Goal: Task Accomplishment & Management: Manage account settings

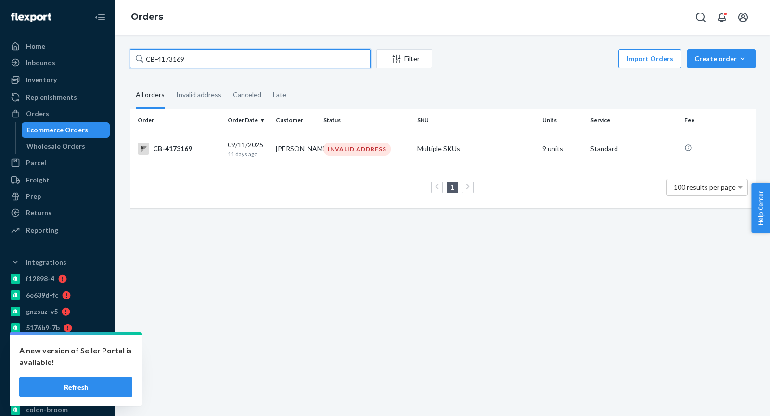
click at [191, 62] on input "CB-4173169" at bounding box center [250, 58] width 241 height 19
click at [190, 61] on input "CB-4173169" at bounding box center [250, 58] width 241 height 19
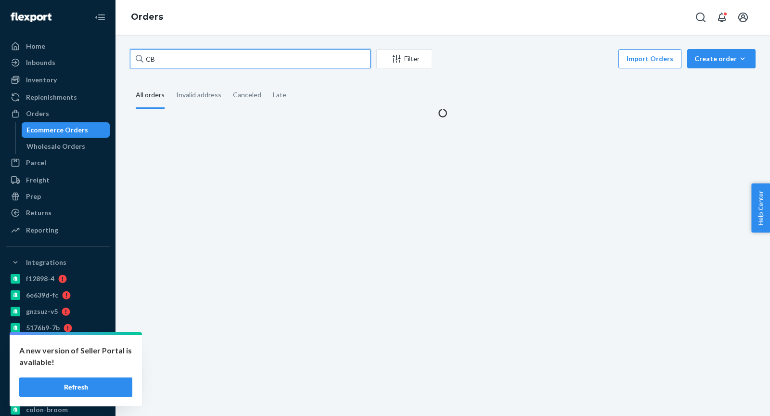
type input "C"
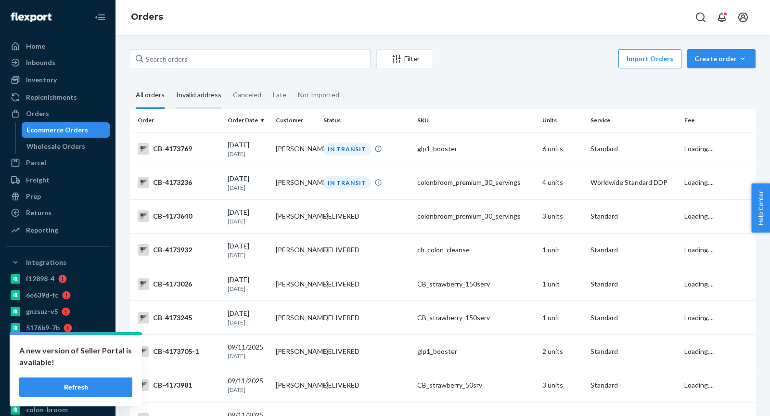
click at [207, 92] on div "Invalid address" at bounding box center [198, 95] width 45 height 26
click at [170, 82] on input "Invalid address" at bounding box center [170, 82] width 0 height 0
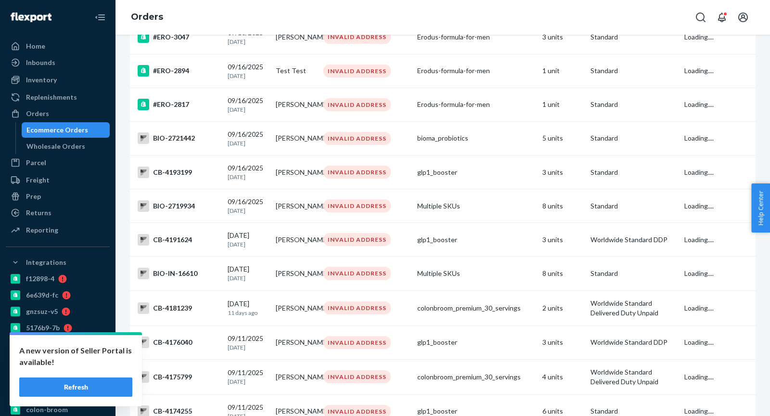
scroll to position [3260, 0]
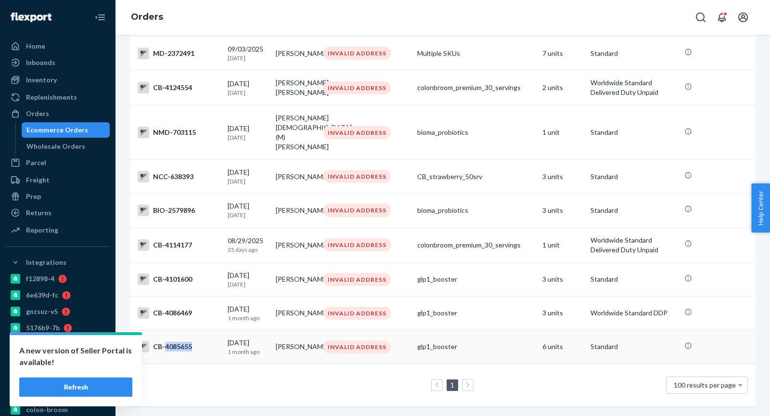
copy div "4085655"
click at [207, 334] on td "CB-4085655" at bounding box center [177, 347] width 94 height 34
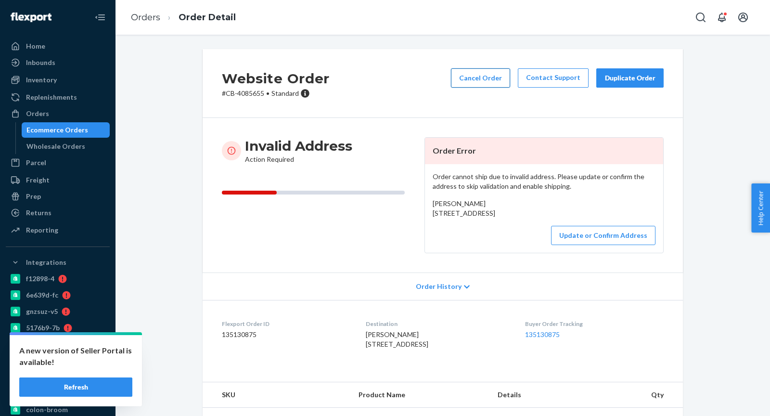
click at [476, 81] on button "Cancel Order" at bounding box center [480, 77] width 59 height 19
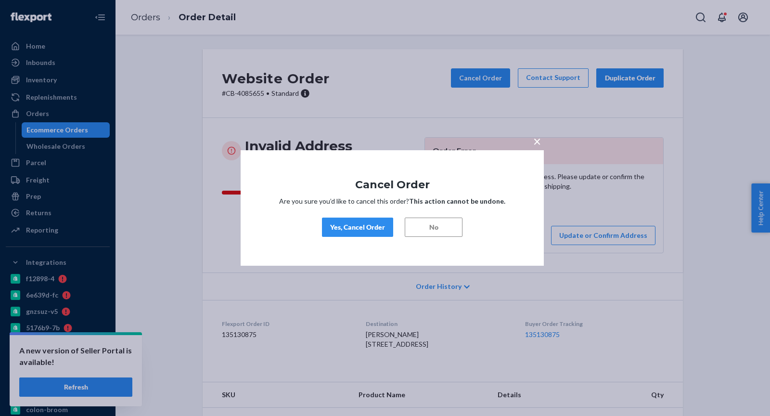
click at [351, 224] on div "Yes, Cancel Order" at bounding box center [357, 227] width 55 height 10
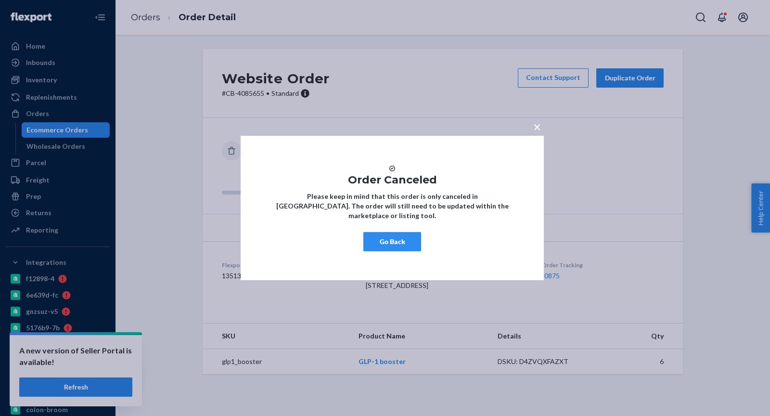
click at [394, 246] on button "Go Back" at bounding box center [392, 241] width 58 height 19
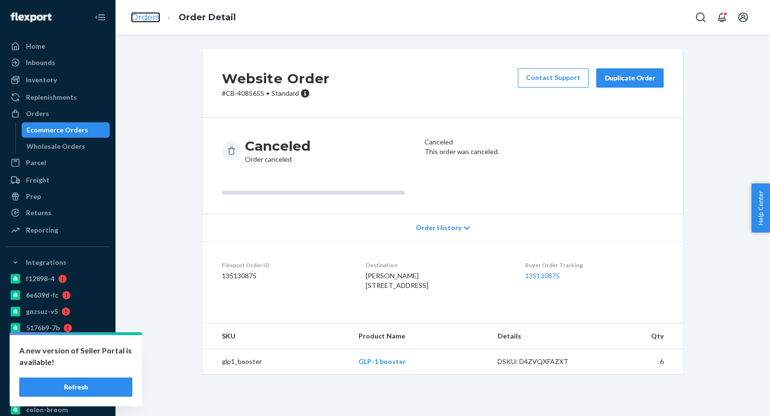
click at [142, 16] on link "Orders" at bounding box center [145, 17] width 29 height 11
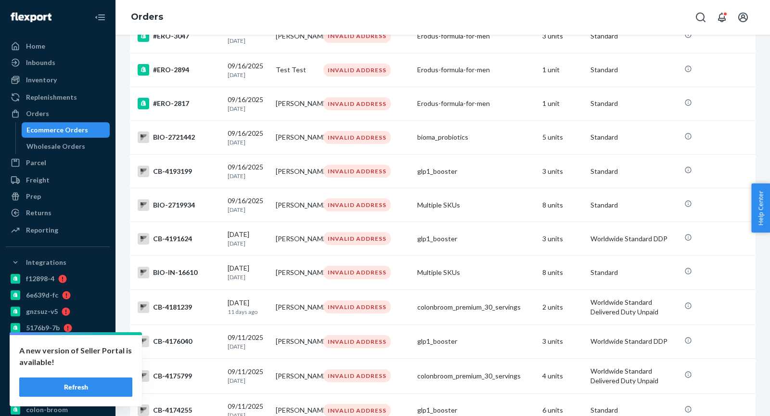
scroll to position [3260, 0]
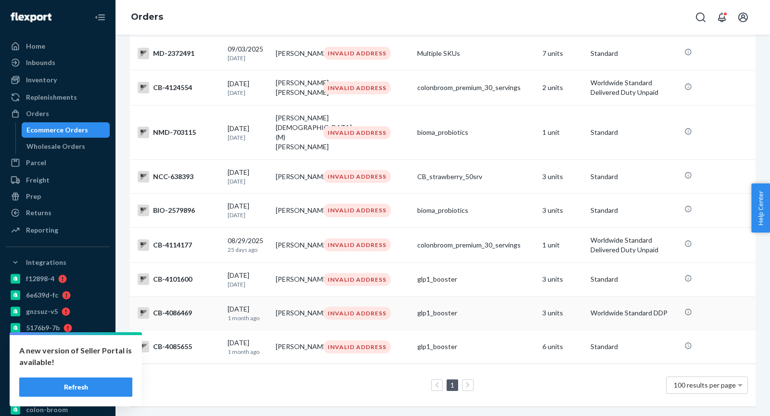
click at [177, 307] on div "CB-4086469" at bounding box center [179, 313] width 82 height 12
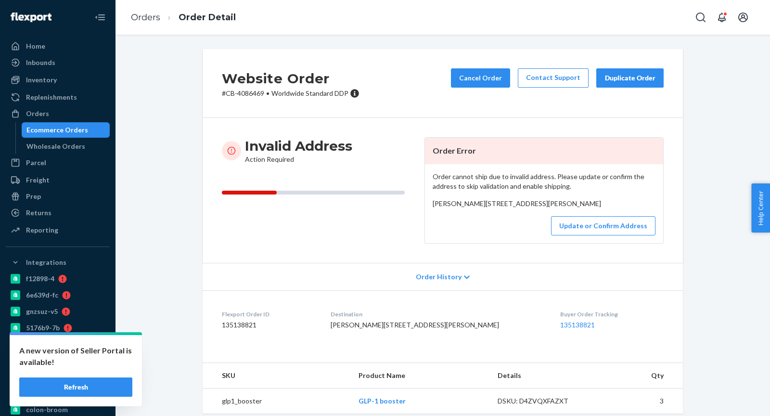
click at [251, 87] on h2 "Website Order" at bounding box center [291, 78] width 138 height 20
click at [252, 91] on p "# CB-4086469 • Worldwide Standard DDP" at bounding box center [291, 94] width 138 height 10
copy p "4086469"
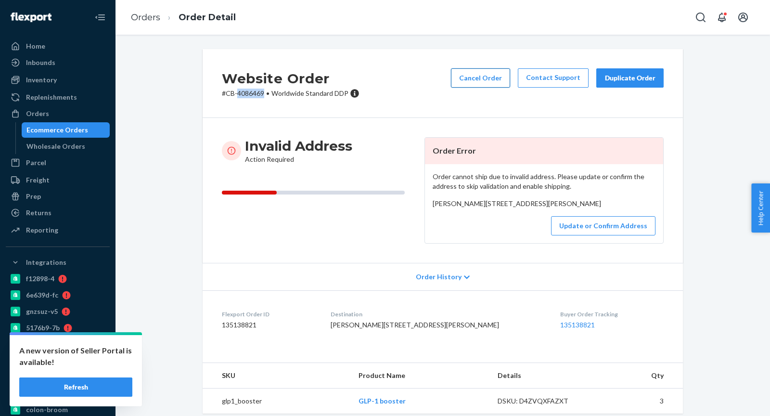
click at [505, 82] on button "Cancel Order" at bounding box center [480, 77] width 59 height 19
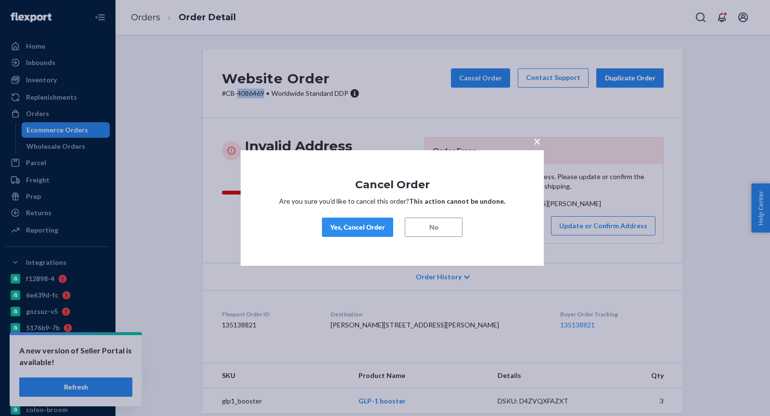
click at [333, 224] on div "Yes, Cancel Order" at bounding box center [357, 227] width 55 height 10
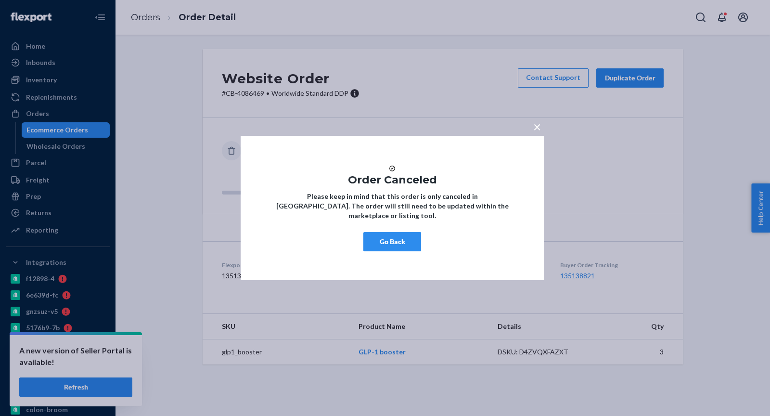
click at [395, 245] on button "Go Back" at bounding box center [392, 241] width 58 height 19
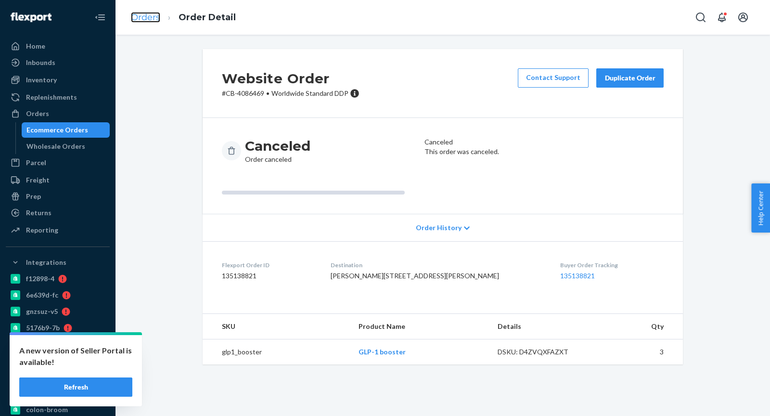
click at [156, 21] on link "Orders" at bounding box center [145, 17] width 29 height 11
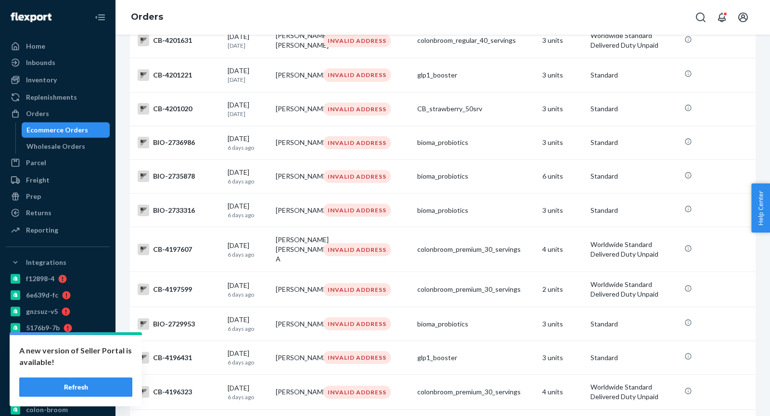
scroll to position [3260, 0]
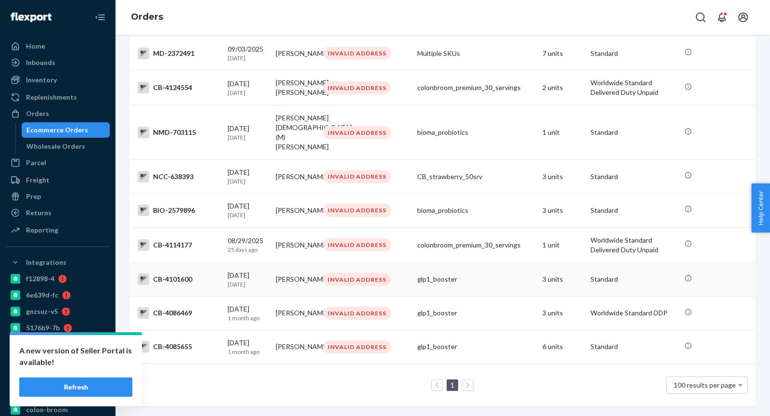
click at [185, 273] on div "CB-4101600" at bounding box center [179, 279] width 82 height 12
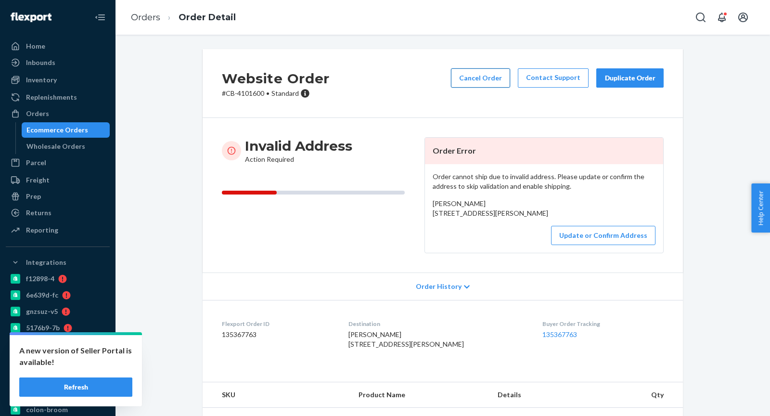
click at [478, 81] on button "Cancel Order" at bounding box center [480, 77] width 59 height 19
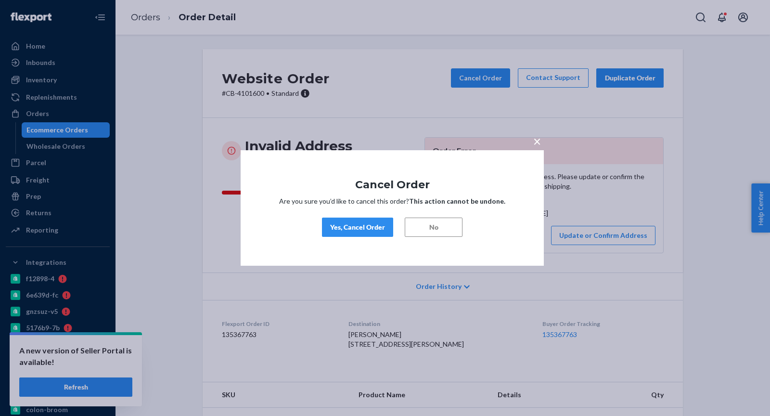
click at [365, 229] on div "Yes, Cancel Order" at bounding box center [357, 227] width 55 height 10
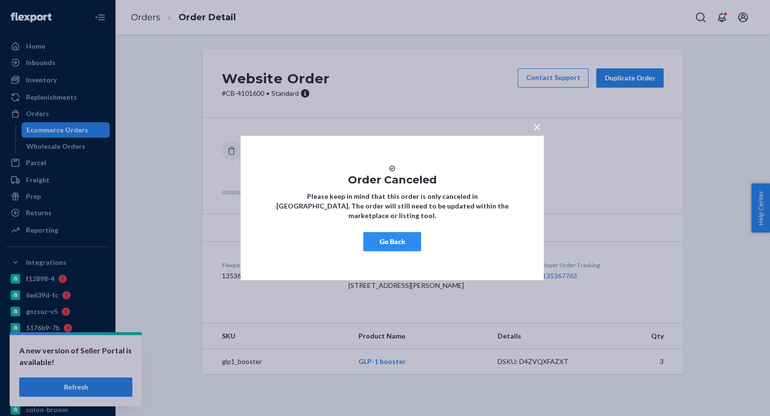
click at [386, 244] on button "Go Back" at bounding box center [392, 241] width 58 height 19
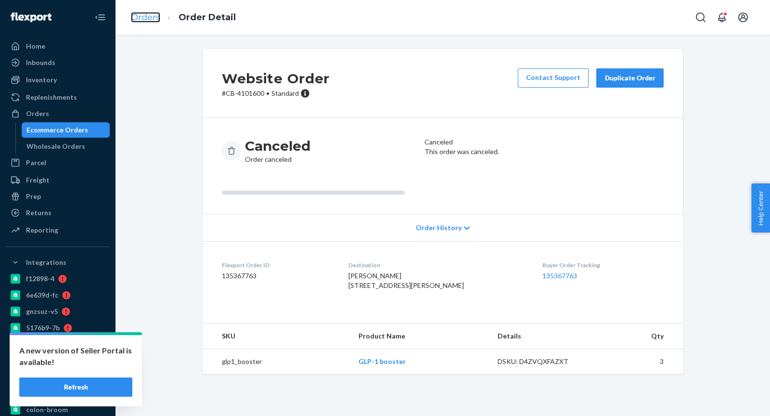
click at [134, 17] on link "Orders" at bounding box center [145, 17] width 29 height 11
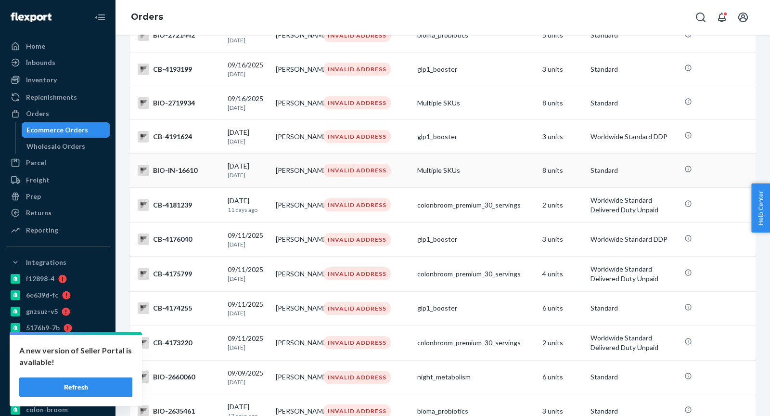
scroll to position [3260, 0]
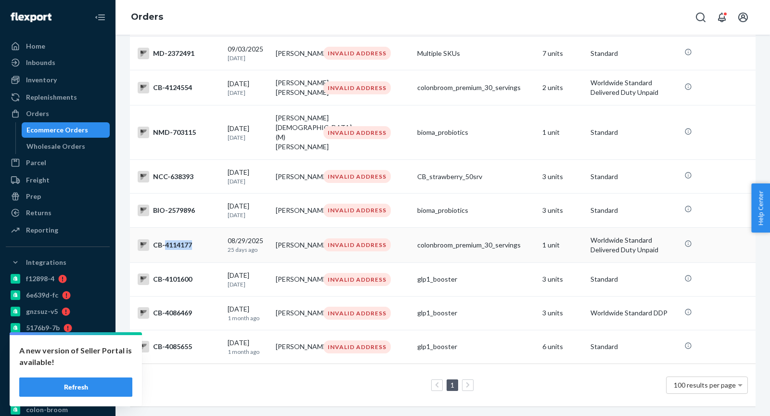
click at [178, 239] on div "CB-4114177" at bounding box center [179, 245] width 82 height 12
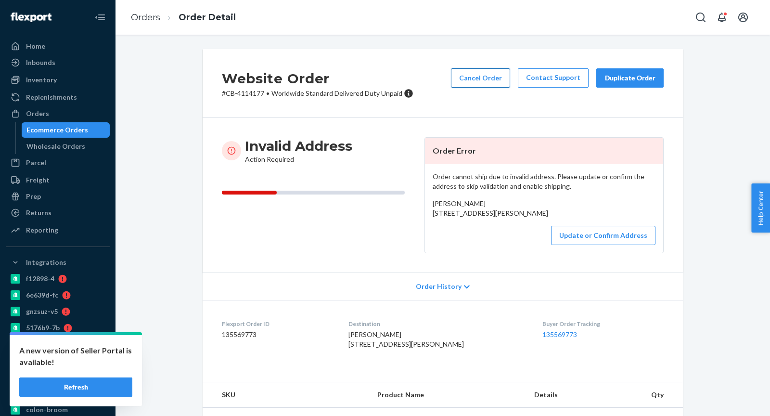
click at [471, 80] on button "Cancel Order" at bounding box center [480, 77] width 59 height 19
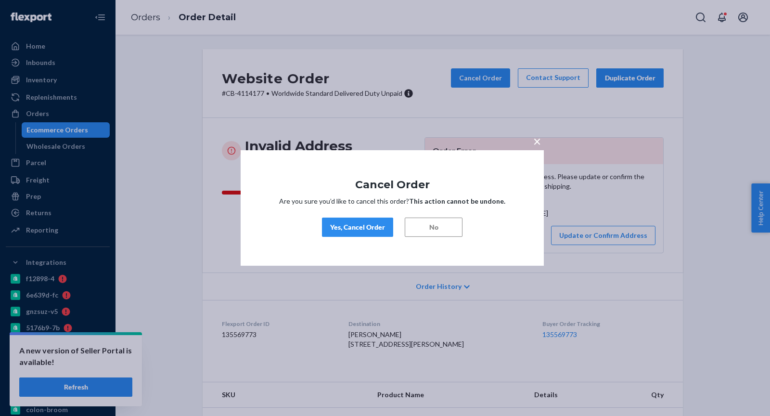
click at [353, 235] on button "Yes, Cancel Order" at bounding box center [357, 226] width 71 height 19
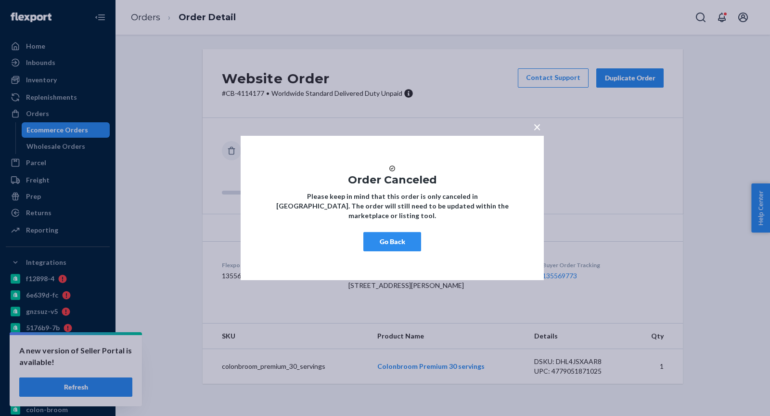
click at [406, 249] on button "Go Back" at bounding box center [392, 241] width 58 height 19
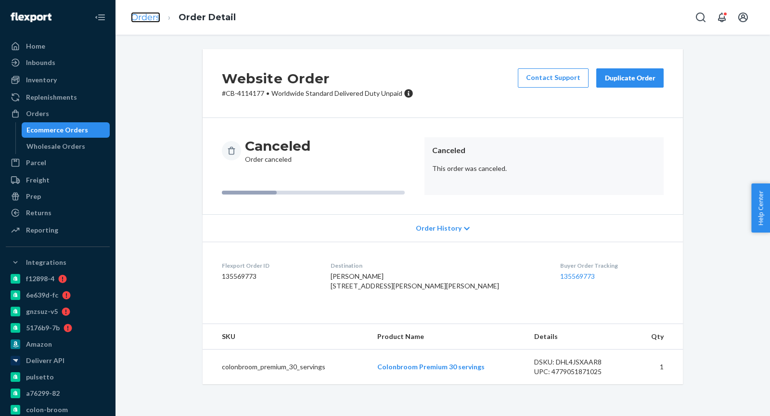
click at [138, 15] on link "Orders" at bounding box center [145, 17] width 29 height 11
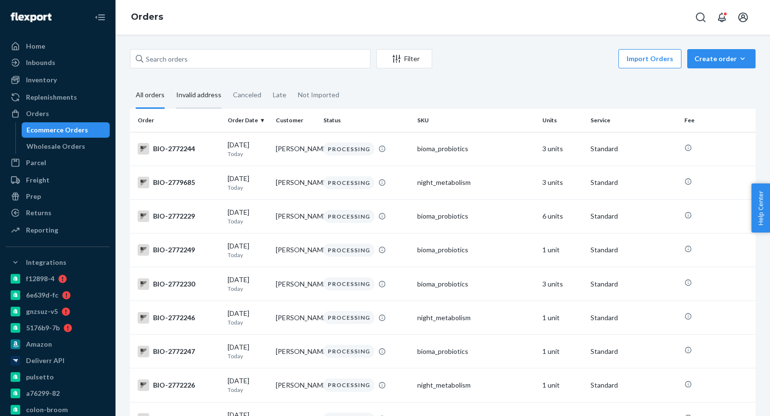
click at [201, 107] on div "Invalid address" at bounding box center [198, 95] width 45 height 26
click at [170, 82] on input "Invalid address" at bounding box center [170, 82] width 0 height 0
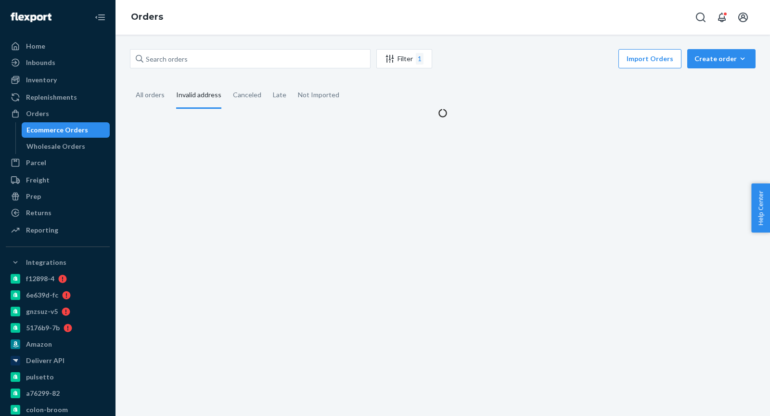
click at [201, 98] on div "Invalid address" at bounding box center [198, 95] width 45 height 26
click at [170, 82] on input "Invalid address" at bounding box center [170, 82] width 0 height 0
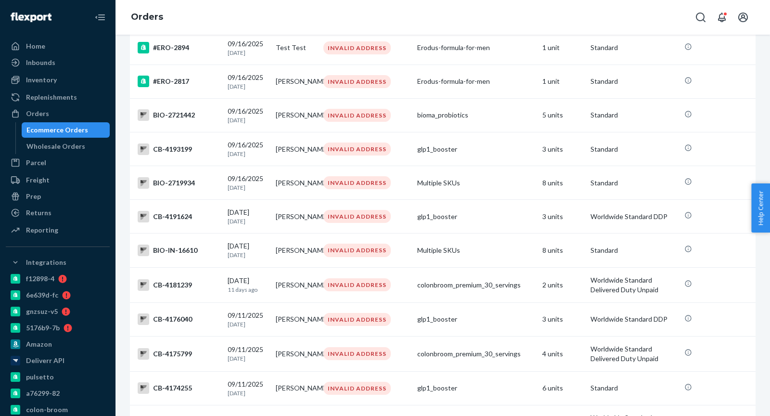
scroll to position [3112, 0]
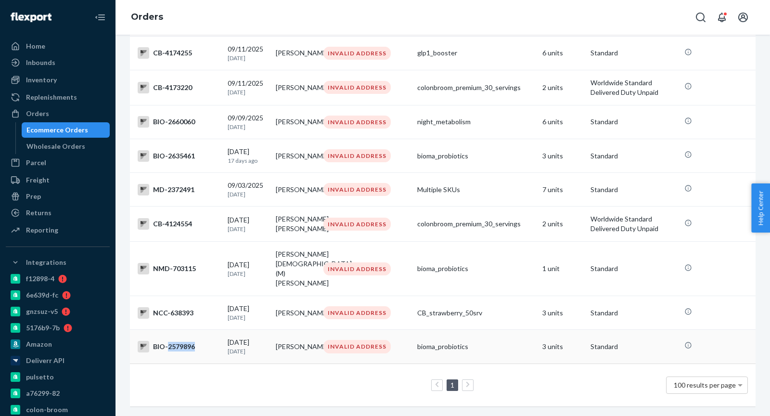
copy div "2579896"
click at [47, 128] on div "Ecommerce Orders" at bounding box center [57, 130] width 62 height 10
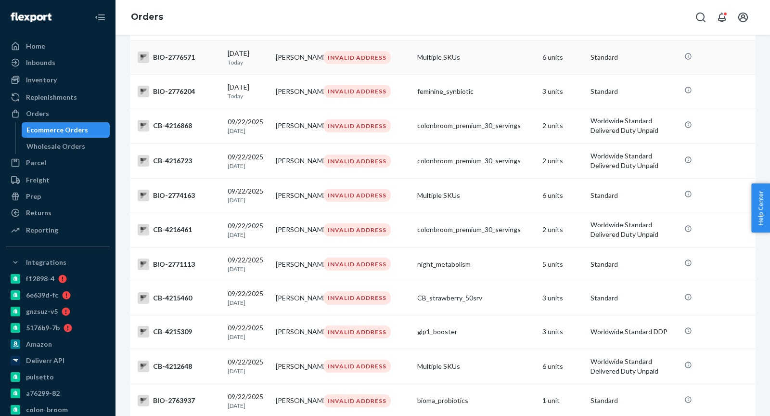
scroll to position [0, 0]
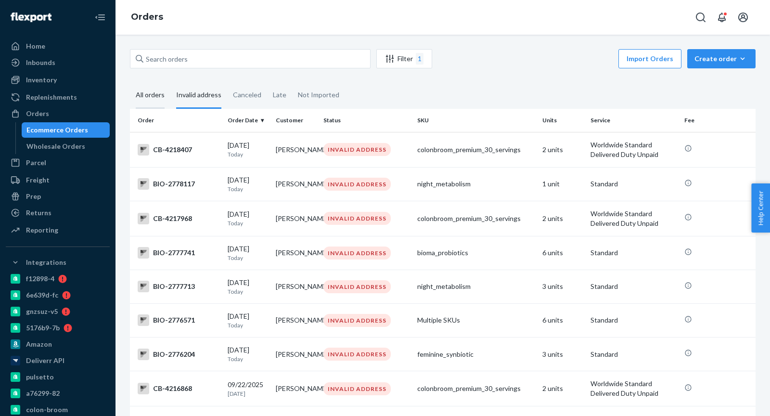
click at [154, 91] on div "All orders" at bounding box center [150, 95] width 29 height 26
click at [130, 82] on input "All orders" at bounding box center [130, 82] width 0 height 0
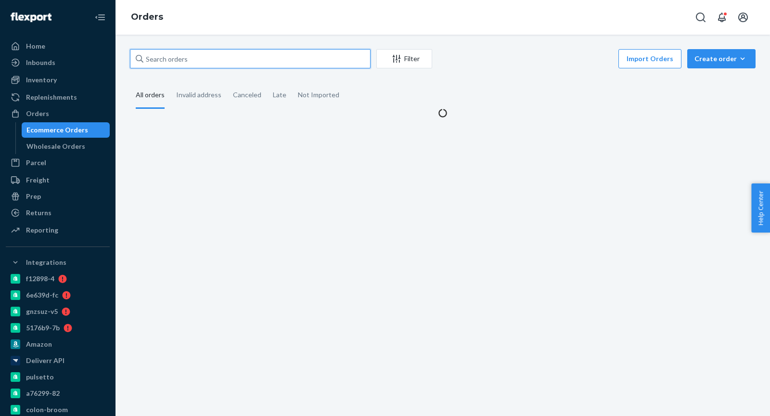
click at [169, 61] on input "text" at bounding box center [250, 58] width 241 height 19
paste input "2774230"
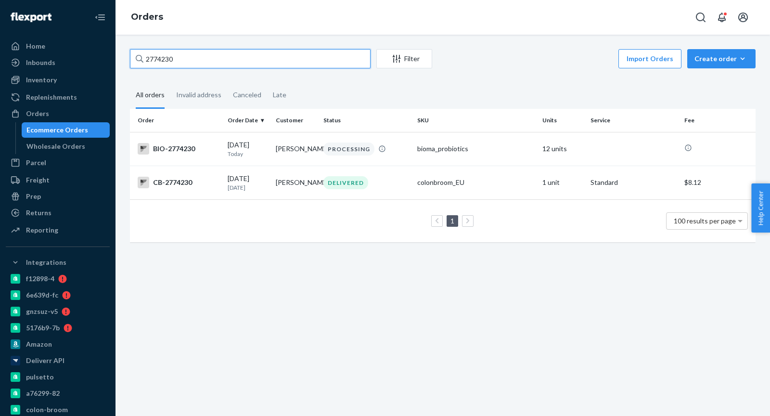
click at [165, 63] on input "2774230" at bounding box center [250, 58] width 241 height 19
paste input "63354"
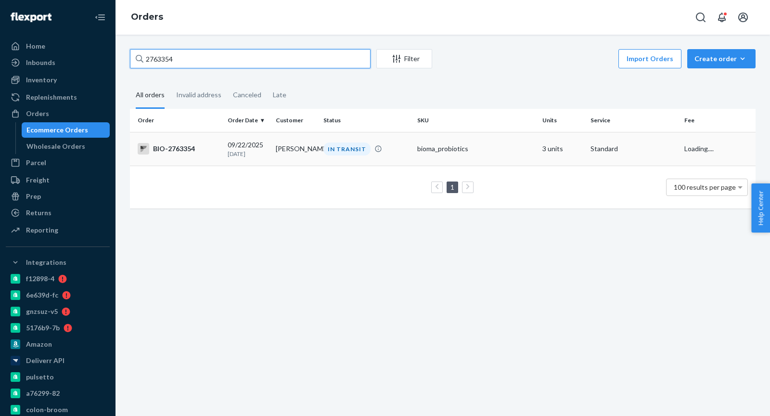
type input "2763354"
click at [205, 146] on div "BIO-2763354" at bounding box center [179, 149] width 82 height 12
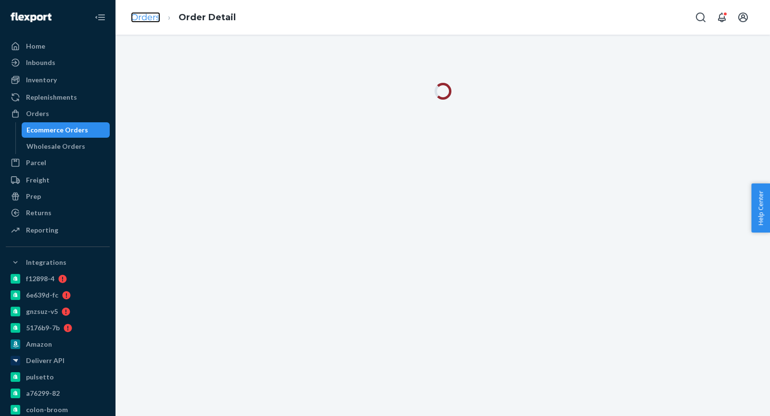
click at [142, 13] on link "Orders" at bounding box center [145, 17] width 29 height 11
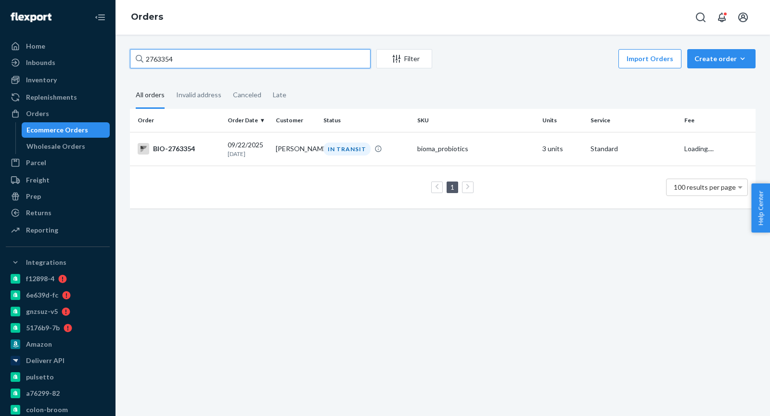
click at [182, 56] on input "2763354" at bounding box center [250, 58] width 241 height 19
paste input "Rebecca L Youmans"
click at [183, 66] on input "Rebecca L Youmans" at bounding box center [250, 58] width 241 height 19
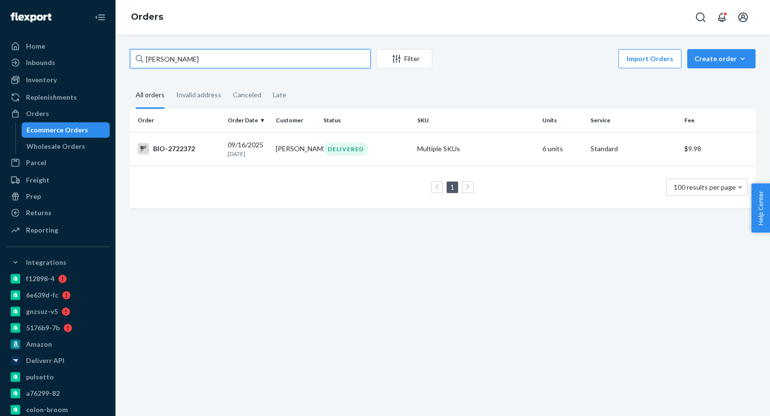
click at [177, 64] on input "Rebecca L Youmans" at bounding box center [250, 58] width 241 height 19
click at [171, 62] on input "Rebecca L Youmans" at bounding box center [250, 58] width 241 height 19
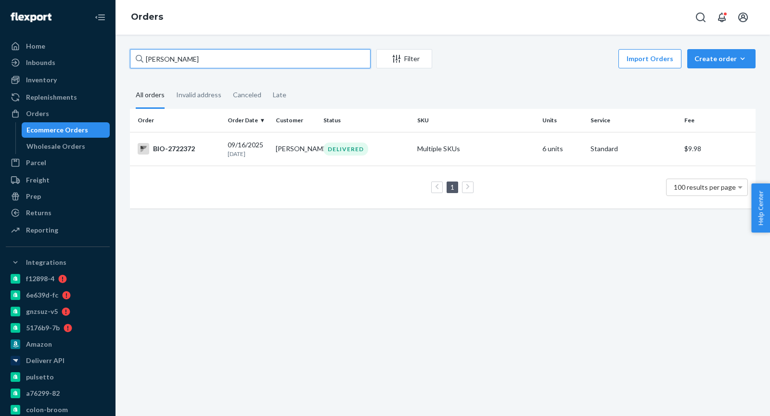
paste input "2722372"
click at [186, 96] on div "Invalid address" at bounding box center [198, 95] width 45 height 26
click at [170, 82] on input "Invalid address" at bounding box center [170, 82] width 0 height 0
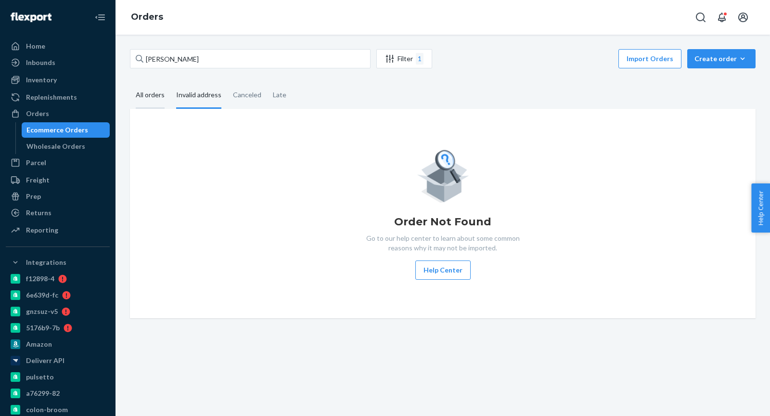
click at [153, 99] on div "All orders" at bounding box center [150, 95] width 29 height 26
click at [130, 82] on input "All orders" at bounding box center [130, 82] width 0 height 0
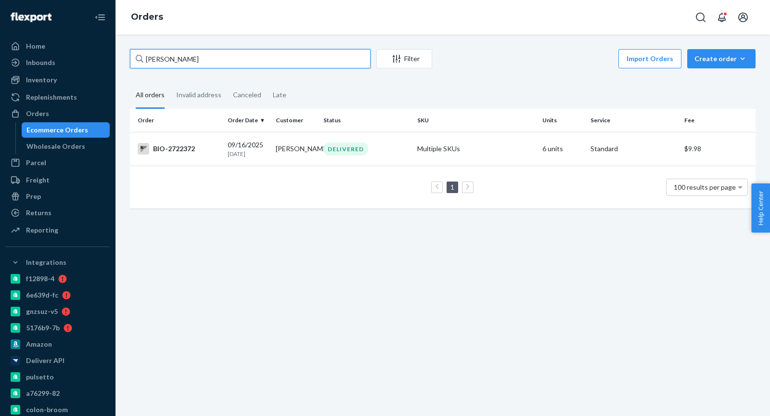
click at [213, 59] on input "Rebecca L Youmans" at bounding box center [250, 58] width 241 height 19
type input "R"
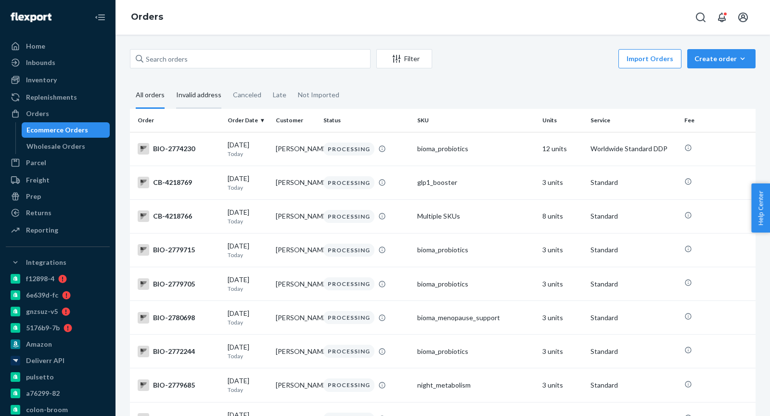
click at [198, 88] on div "Invalid address" at bounding box center [198, 95] width 45 height 26
click at [170, 82] on input "Invalid address" at bounding box center [170, 82] width 0 height 0
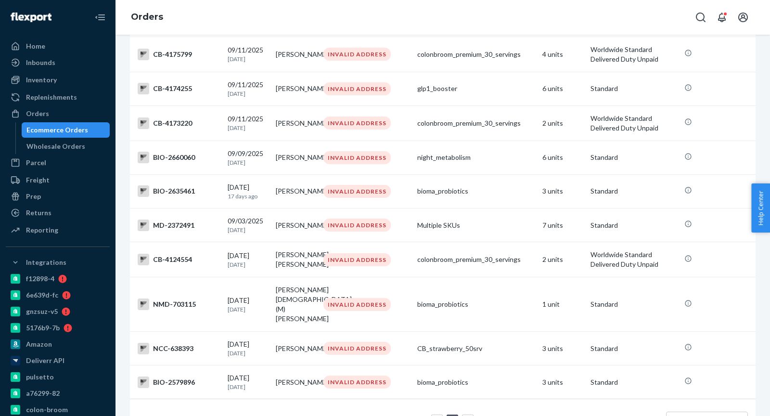
scroll to position [3078, 0]
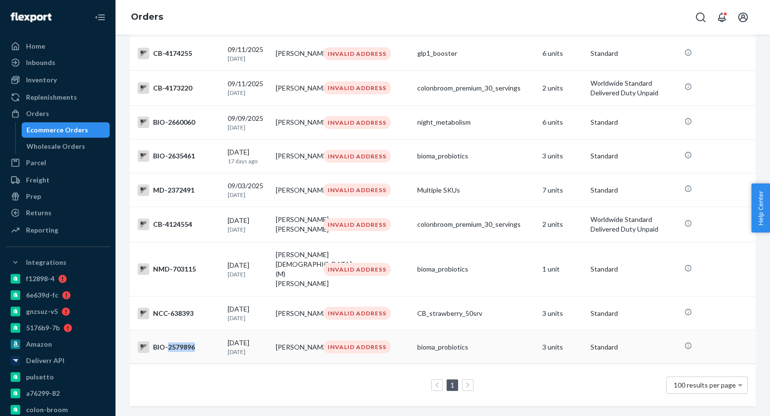
copy div "2579896"
click at [179, 314] on div "NCC-638393" at bounding box center [179, 313] width 82 height 12
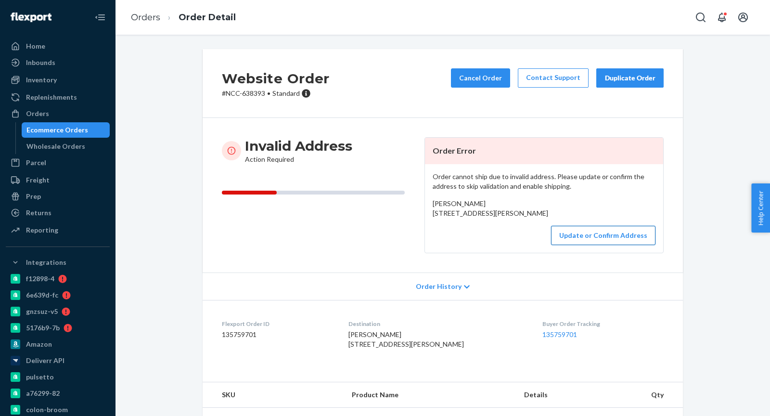
click at [580, 245] on button "Update or Confirm Address" at bounding box center [603, 235] width 104 height 19
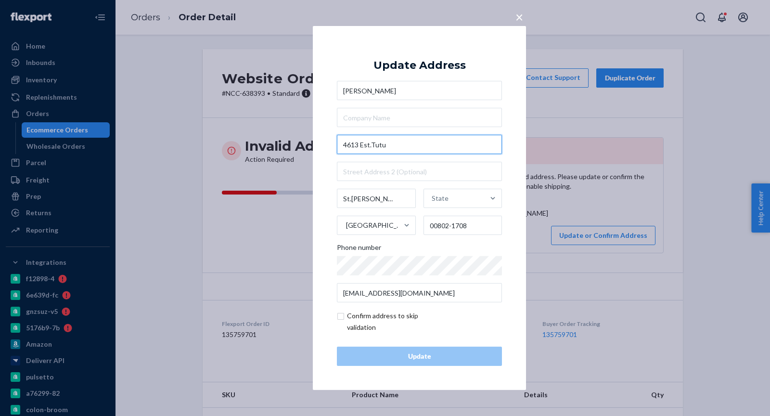
click at [369, 146] on input "4613 Est.Tutu" at bounding box center [419, 144] width 165 height 19
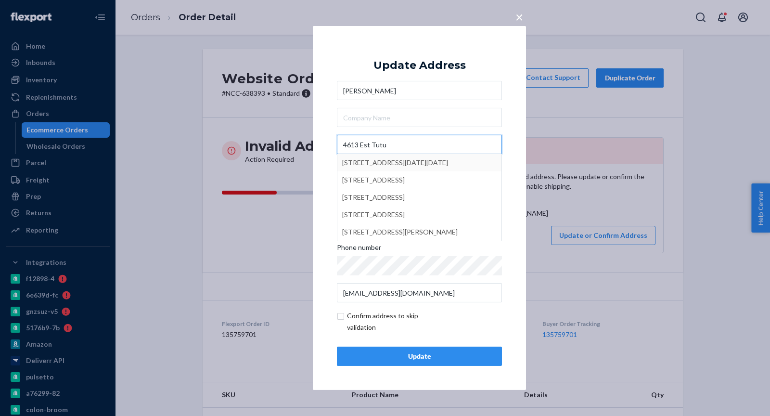
type input "4613 Est Tutu"
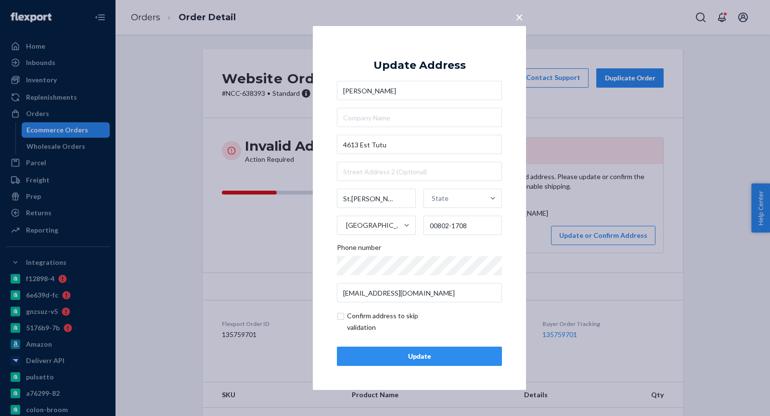
click at [381, 355] on div "Update" at bounding box center [419, 356] width 149 height 10
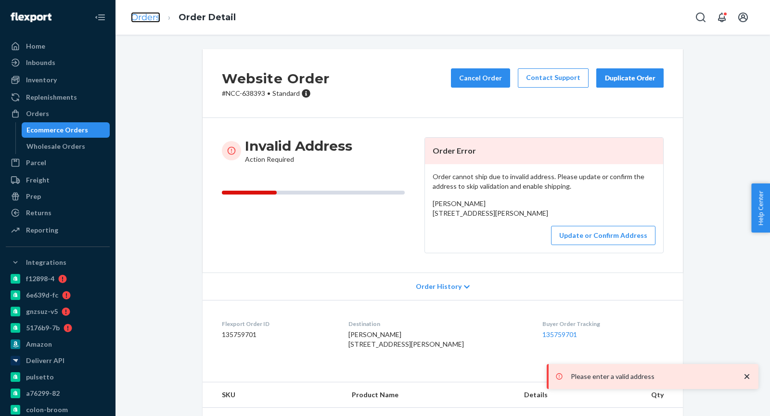
click at [144, 21] on link "Orders" at bounding box center [145, 17] width 29 height 11
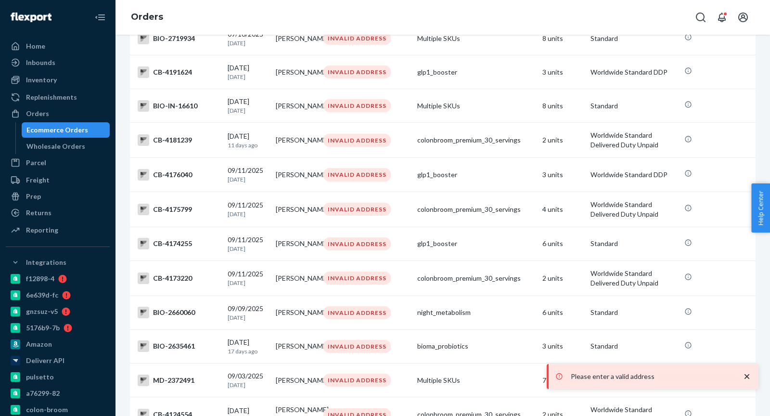
scroll to position [3078, 0]
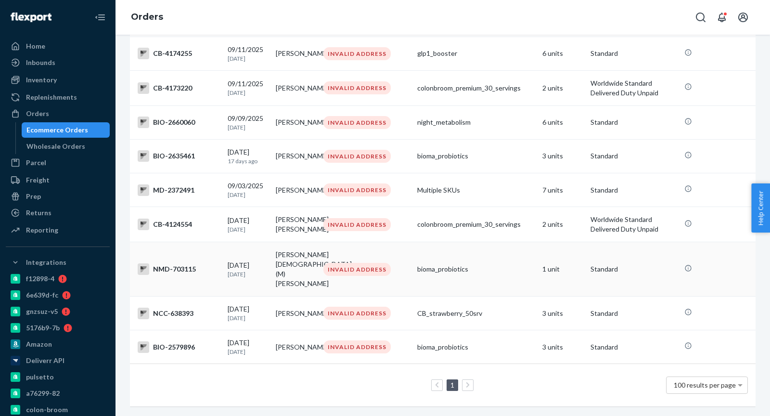
click at [179, 275] on div "NMD-703115" at bounding box center [179, 269] width 82 height 12
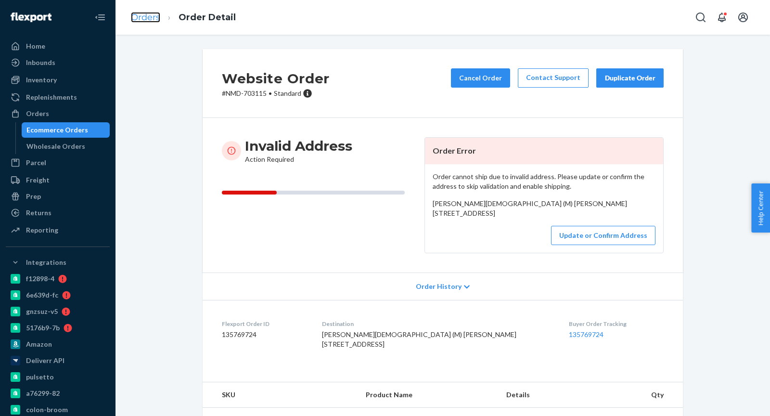
click at [144, 17] on link "Orders" at bounding box center [145, 17] width 29 height 11
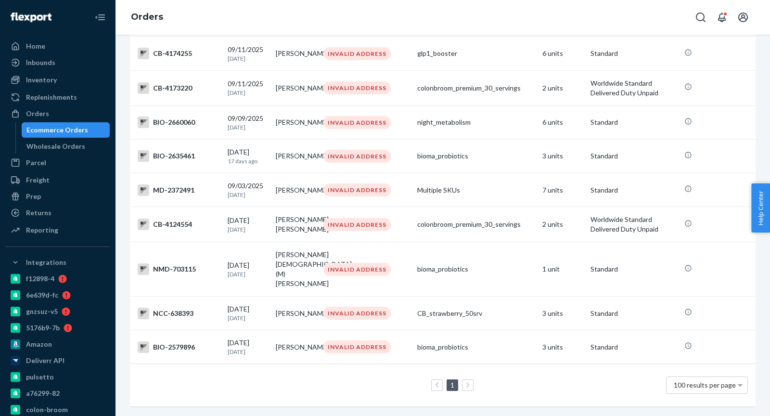
scroll to position [3078, 0]
click at [180, 230] on div "CB-4124554" at bounding box center [179, 224] width 82 height 12
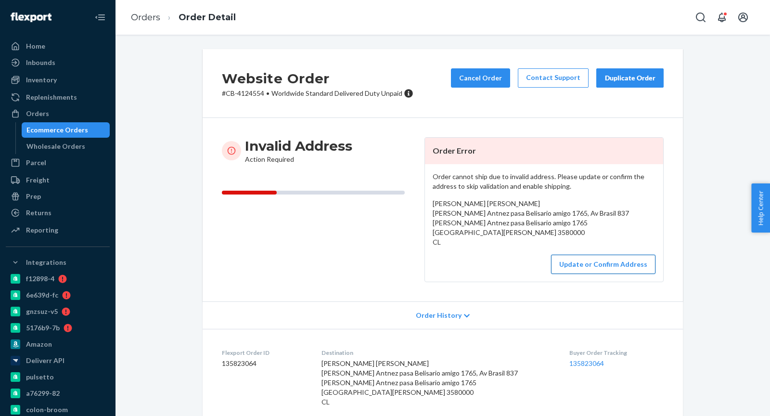
click at [573, 256] on button "Update or Confirm Address" at bounding box center [603, 263] width 104 height 19
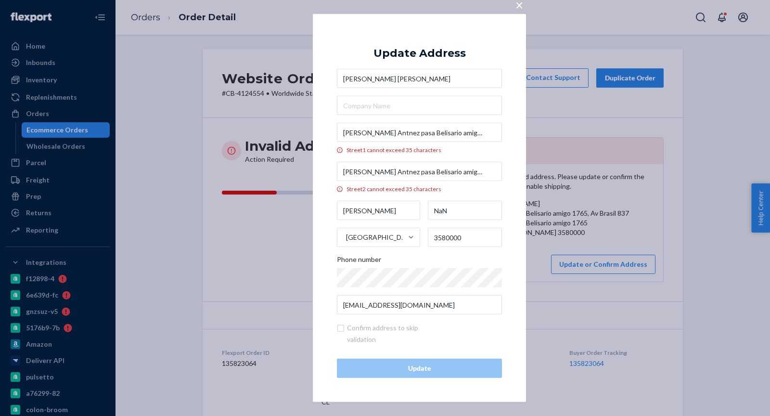
click at [220, 196] on div "× Update Address Yoselin Caren Salas Campos Villa nemecio Antnez pasa Belisario…" at bounding box center [385, 208] width 770 height 416
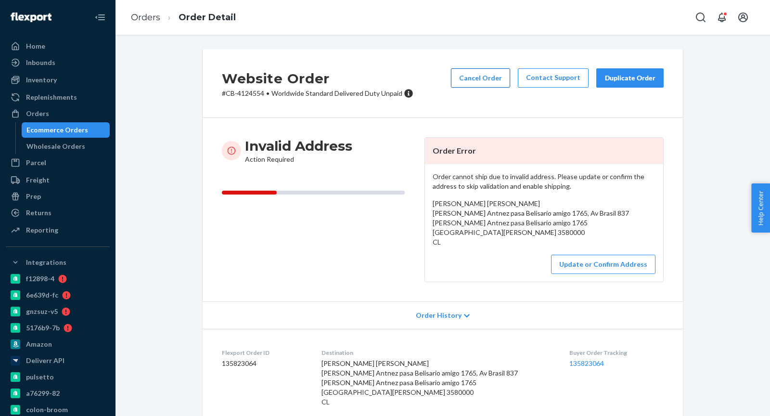
click at [480, 76] on button "Cancel Order" at bounding box center [480, 77] width 59 height 19
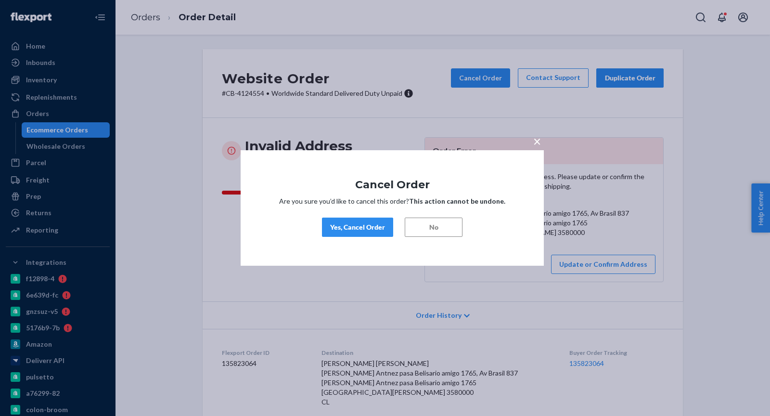
click at [376, 222] on div "Yes, Cancel Order" at bounding box center [357, 227] width 55 height 10
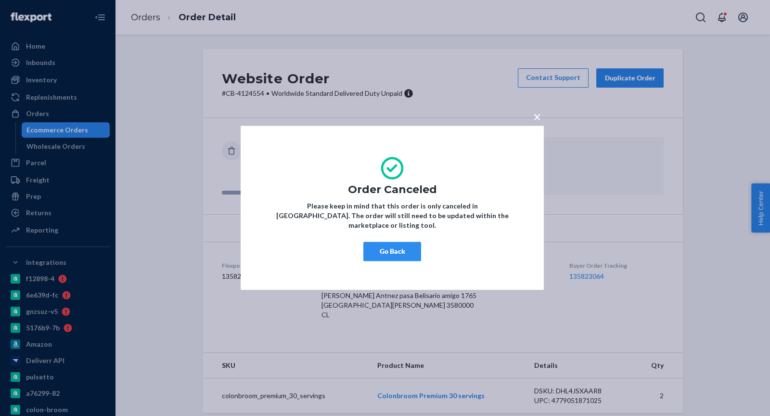
click at [246, 158] on div "× Order Canceled Please keep in mind that this order is only canceled in Flexpo…" at bounding box center [392, 208] width 303 height 164
click at [169, 68] on div "× Order Canceled Please keep in mind that this order is only canceled in Flexpo…" at bounding box center [385, 208] width 770 height 416
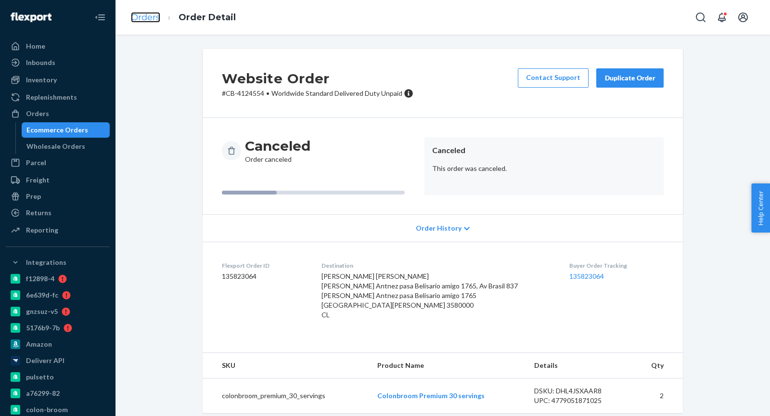
click at [150, 19] on link "Orders" at bounding box center [145, 17] width 29 height 11
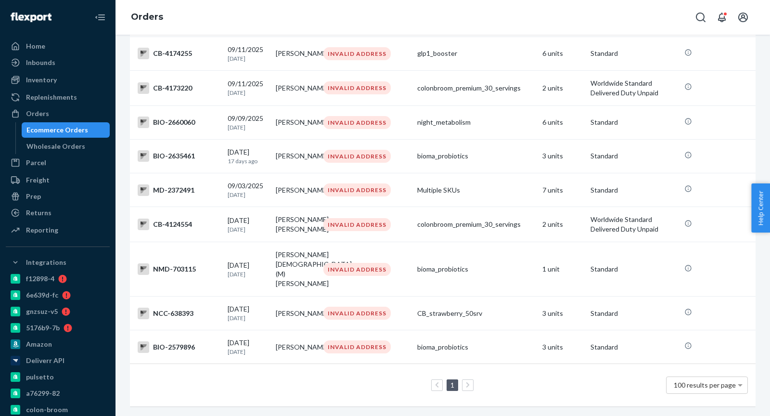
scroll to position [3078, 0]
click at [181, 159] on div "BIO-2635461" at bounding box center [179, 156] width 82 height 12
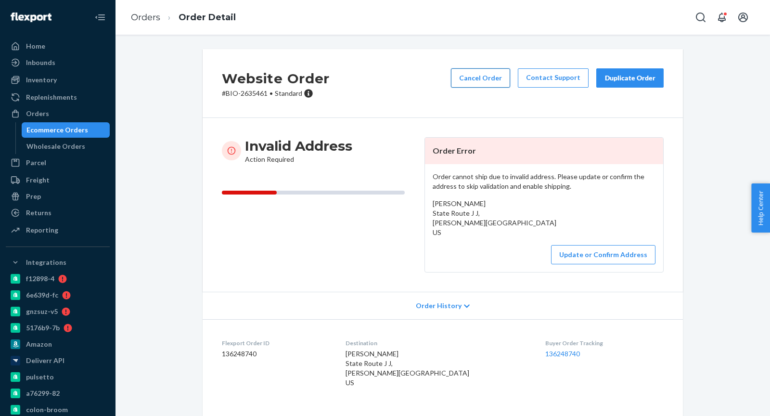
click at [477, 83] on button "Cancel Order" at bounding box center [480, 77] width 59 height 19
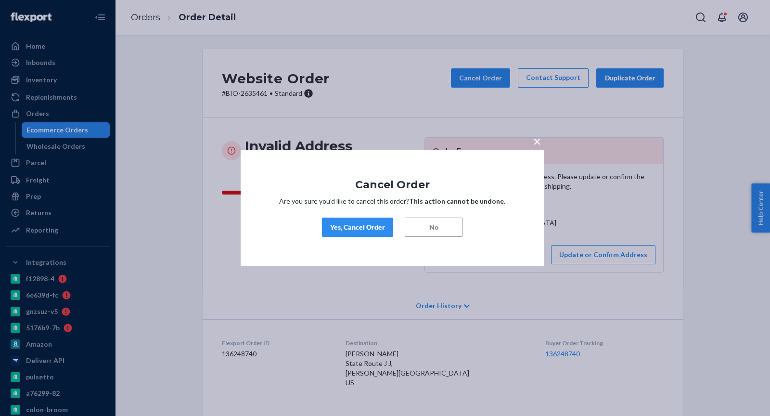
click at [376, 224] on div "Yes, Cancel Order" at bounding box center [357, 227] width 55 height 10
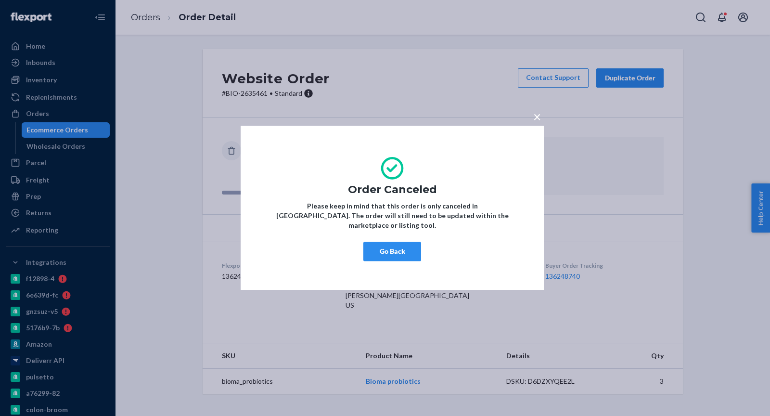
click at [147, 65] on div "× Order Canceled Please keep in mind that this order is only canceled in Flexpo…" at bounding box center [385, 208] width 770 height 416
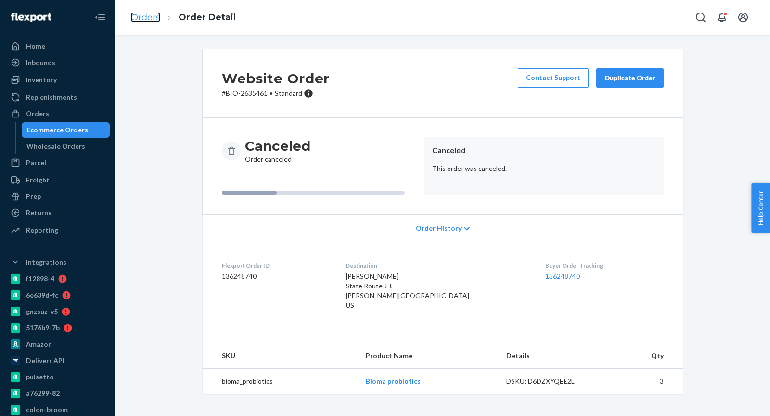
click at [145, 20] on link "Orders" at bounding box center [145, 17] width 29 height 11
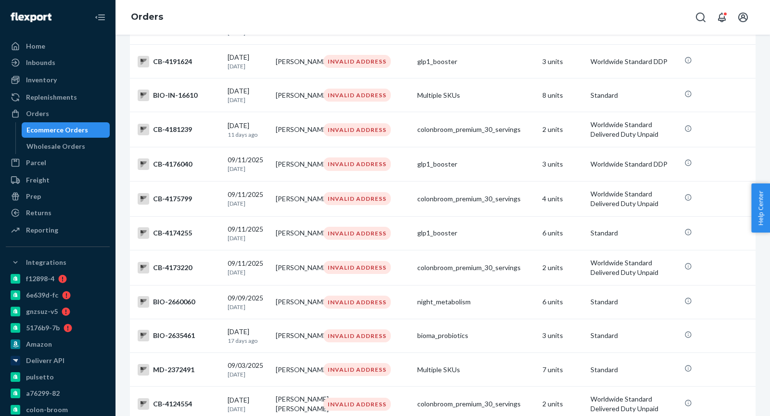
scroll to position [3078, 0]
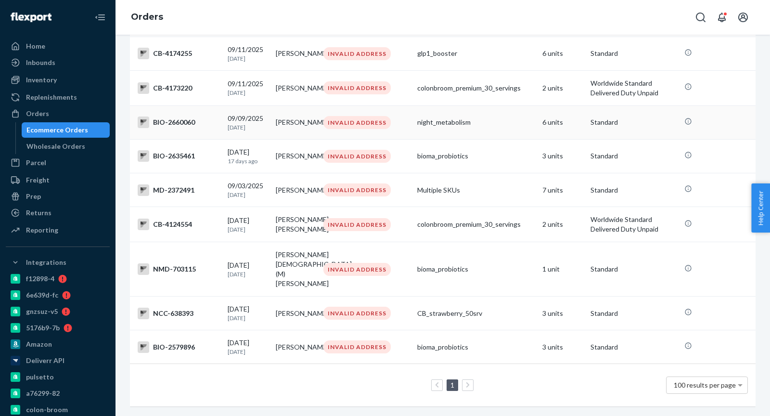
click at [184, 121] on div "BIO-2660060" at bounding box center [179, 122] width 82 height 12
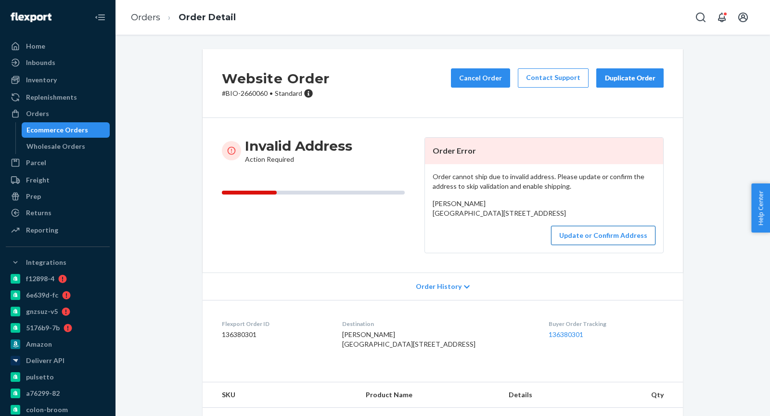
click at [571, 245] on button "Update or Confirm Address" at bounding box center [603, 235] width 104 height 19
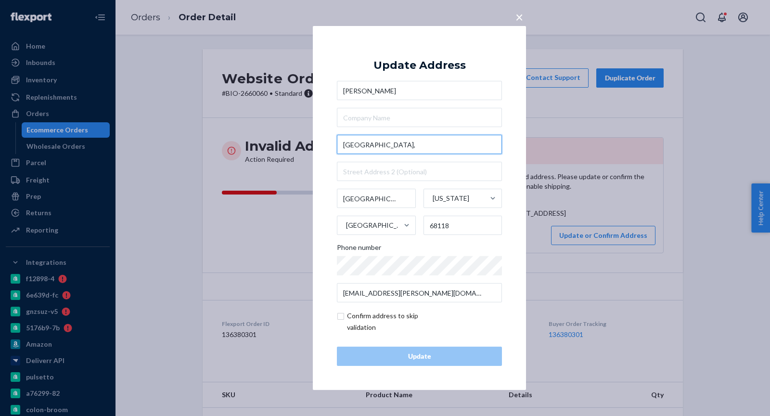
click at [411, 142] on input "South 175th Circle," at bounding box center [419, 144] width 165 height 19
click at [411, 141] on input "South 175th Circle," at bounding box center [419, 144] width 165 height 19
click at [411, 140] on input "South 175th Circle," at bounding box center [419, 144] width 165 height 19
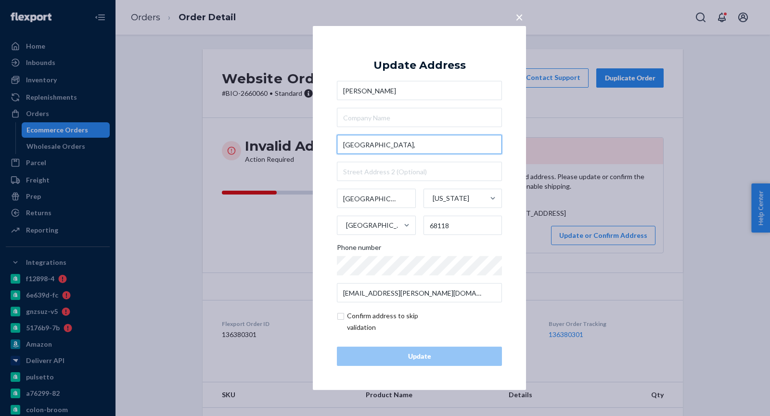
paste input "563 S"
type input "563 S 175th Circle,"
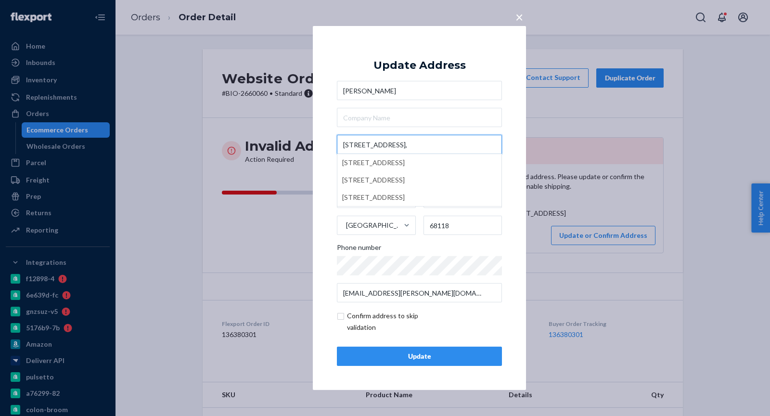
click at [397, 145] on input "563 S 175th Circle," at bounding box center [419, 144] width 165 height 19
click at [468, 353] on div "Update" at bounding box center [419, 356] width 149 height 10
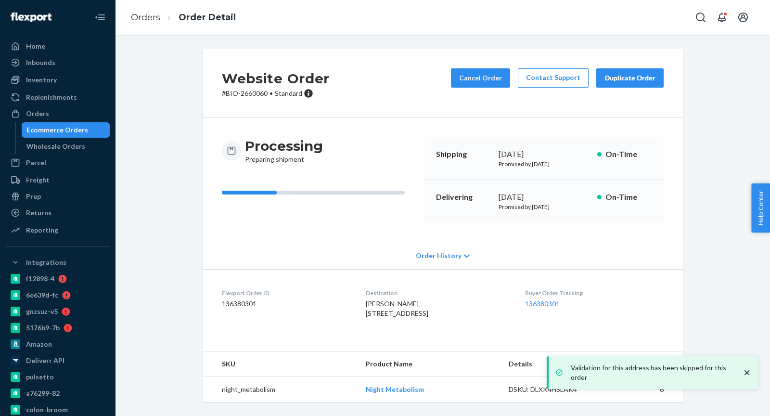
click at [176, 77] on div "Website Order # BIO-2660060 • Standard Cancel Order Contact Support Duplicate O…" at bounding box center [443, 231] width 640 height 364
click at [147, 14] on link "Orders" at bounding box center [145, 17] width 29 height 11
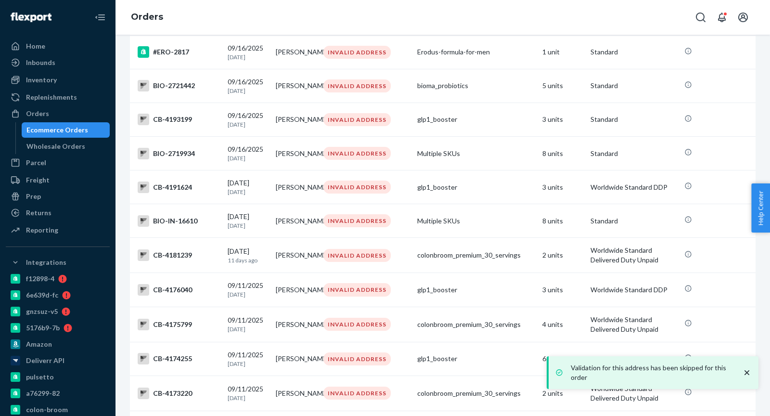
scroll to position [3078, 0]
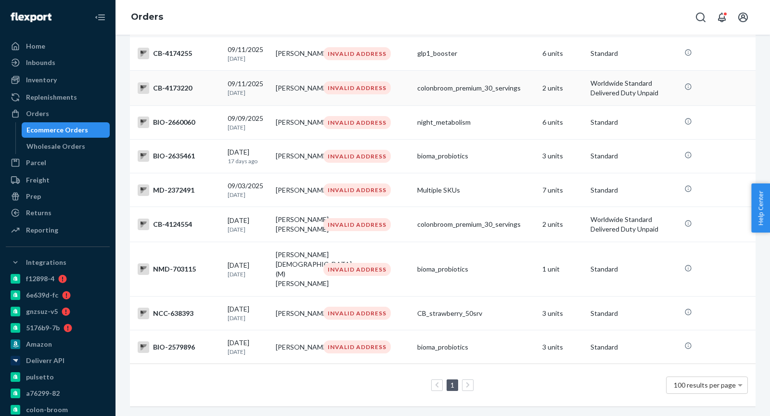
click at [176, 86] on div "CB-4173220" at bounding box center [179, 88] width 82 height 12
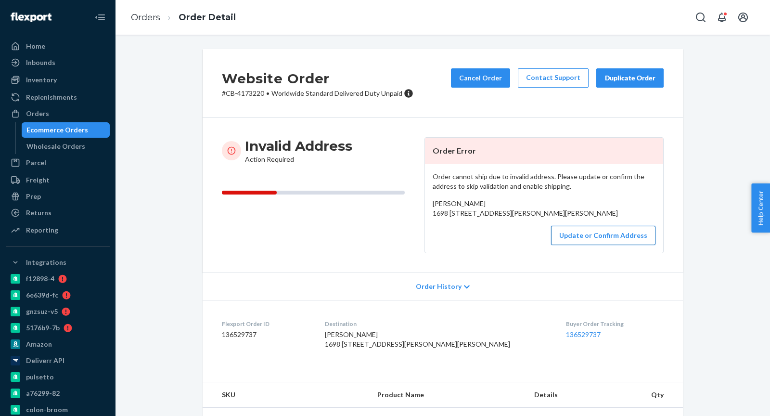
click at [573, 245] on button "Update or Confirm Address" at bounding box center [603, 235] width 104 height 19
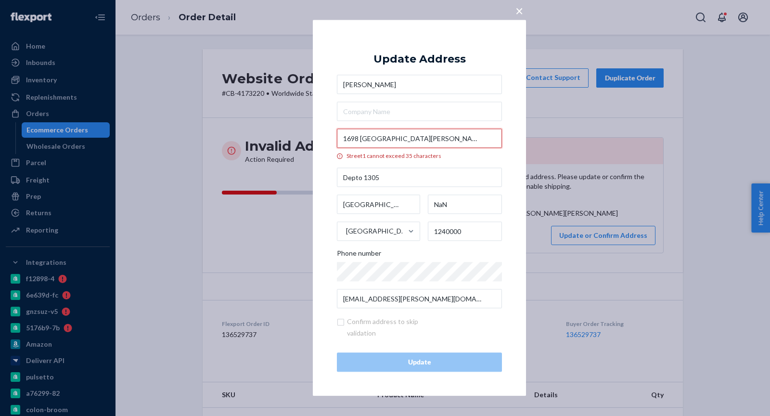
click at [384, 140] on input "1698 Avenida General Bernardo O'Higgins" at bounding box center [419, 138] width 165 height 19
click at [373, 140] on input "1698 Ave. General Bernardo O'Higgins" at bounding box center [419, 138] width 165 height 19
click at [434, 138] on input "1698 Ave. General Bernardo O'Higgins" at bounding box center [419, 138] width 165 height 19
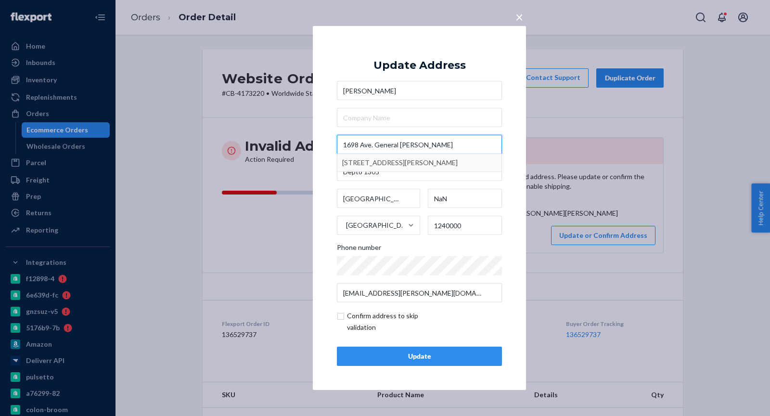
type input "1698 Ave. General Bernardo OHiggins"
click at [373, 349] on button "Update" at bounding box center [419, 355] width 165 height 19
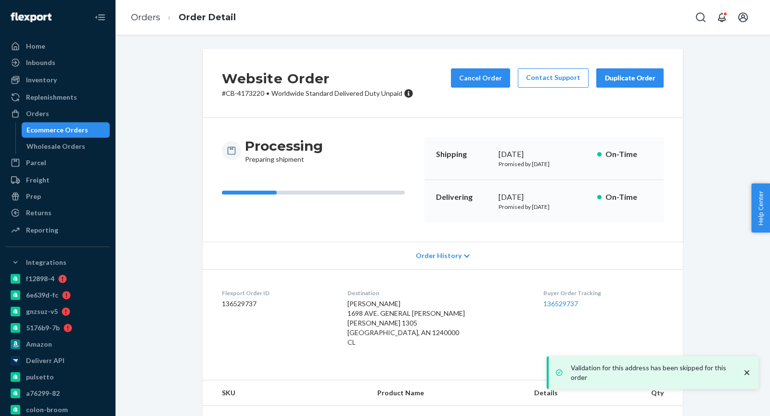
click at [257, 92] on p "# CB-4173220 • Worldwide Standard Delivered Duty Unpaid" at bounding box center [317, 94] width 191 height 10
click at [256, 92] on p "# CB-4173220 • Worldwide Standard Delivered Duty Unpaid" at bounding box center [317, 94] width 191 height 10
copy p "4173220"
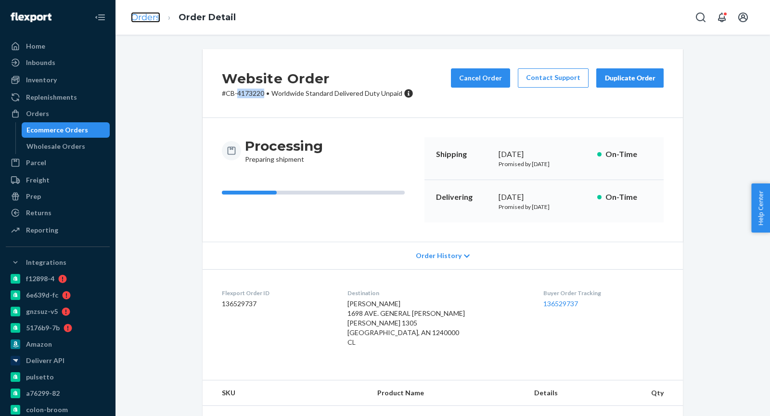
click at [144, 15] on link "Orders" at bounding box center [145, 17] width 29 height 11
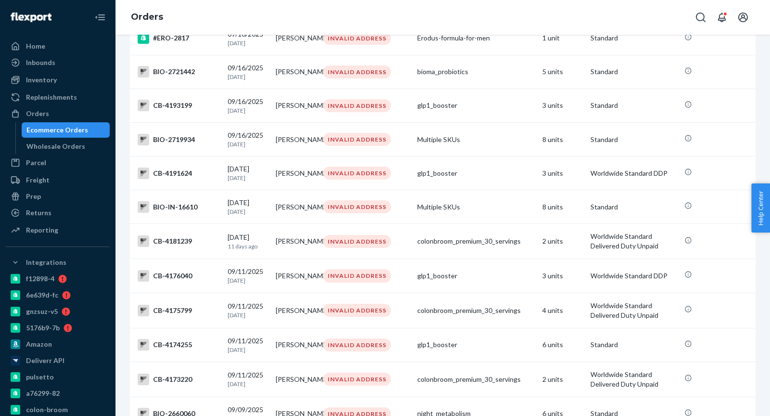
scroll to position [3078, 0]
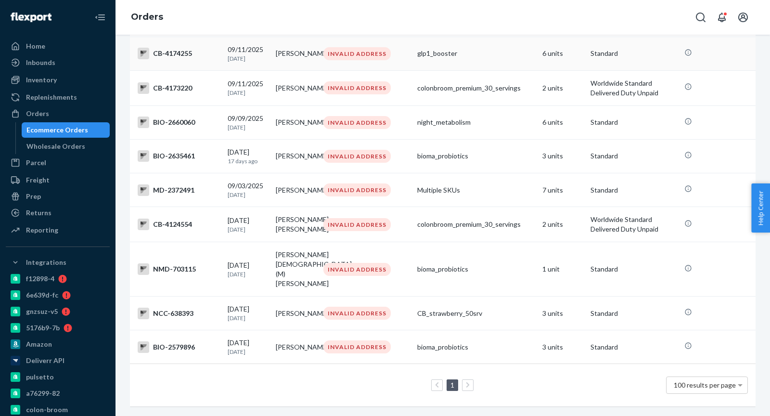
click at [182, 52] on div "CB-4174255" at bounding box center [179, 54] width 82 height 12
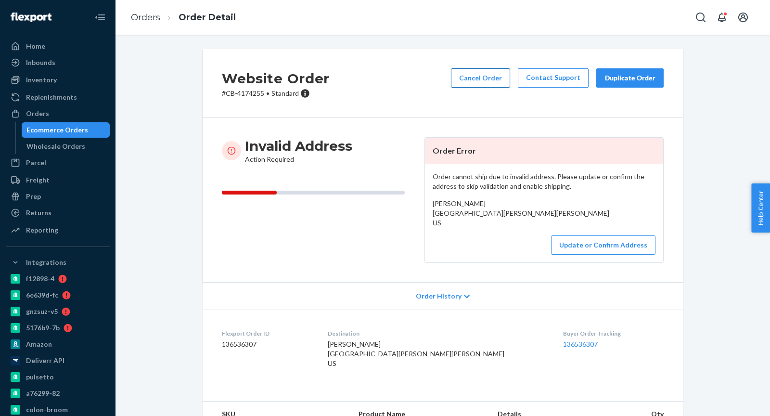
click at [482, 79] on button "Cancel Order" at bounding box center [480, 77] width 59 height 19
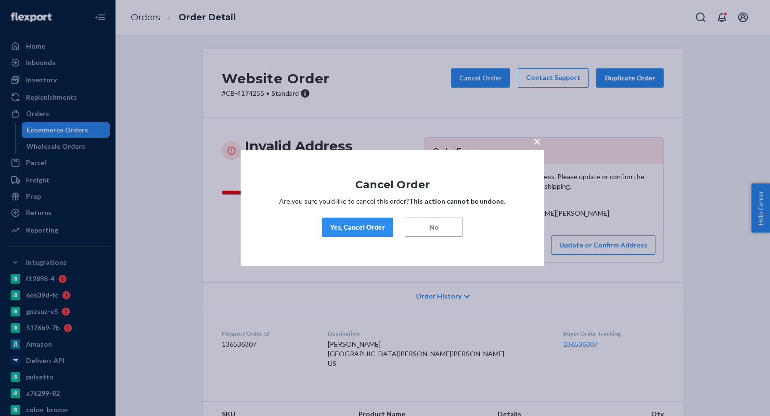
click at [360, 225] on div "Yes, Cancel Order" at bounding box center [357, 227] width 55 height 10
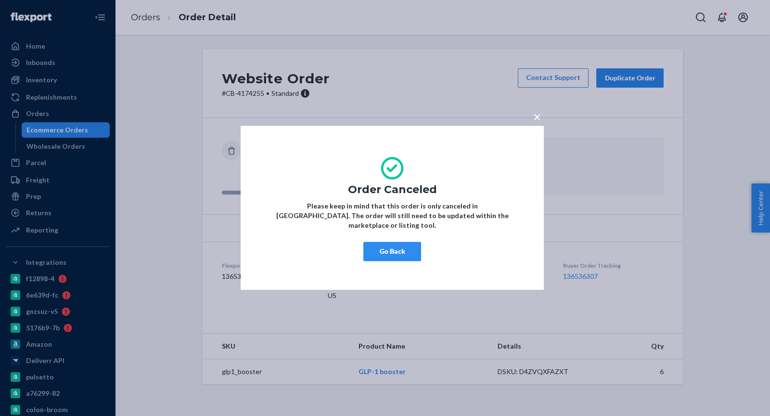
drag, startPoint x: 382, startPoint y: 244, endPoint x: 371, endPoint y: 247, distance: 11.4
click at [382, 244] on button "Go Back" at bounding box center [392, 251] width 58 height 19
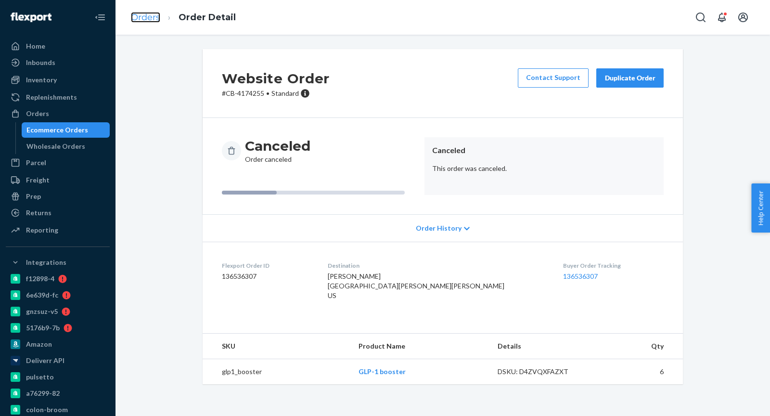
click at [151, 21] on link "Orders" at bounding box center [145, 17] width 29 height 11
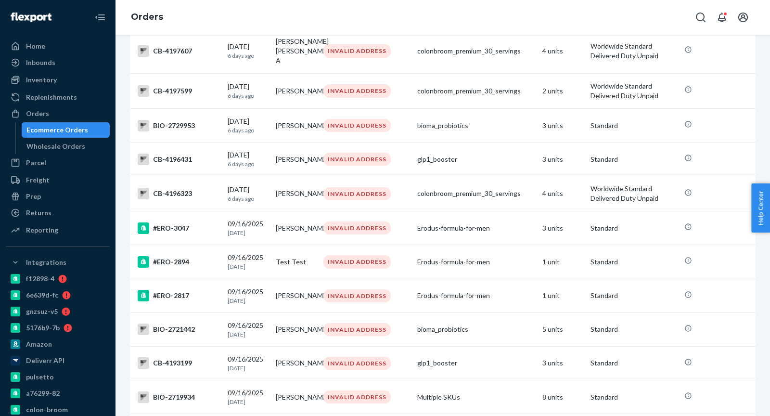
scroll to position [2753, 0]
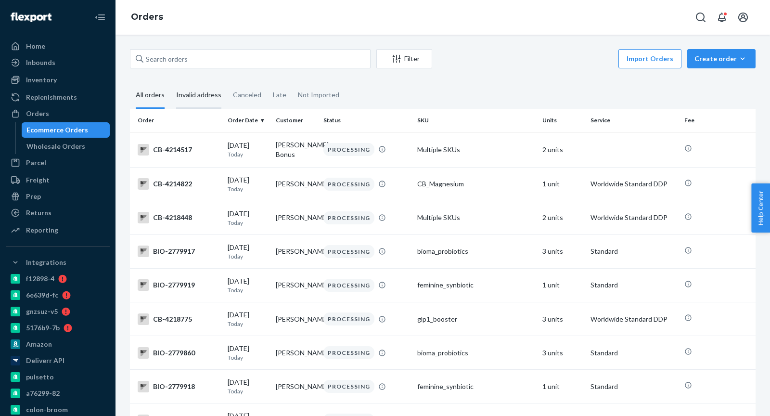
click at [201, 85] on div "Invalid address" at bounding box center [198, 95] width 45 height 26
click at [170, 82] on input "Invalid address" at bounding box center [170, 82] width 0 height 0
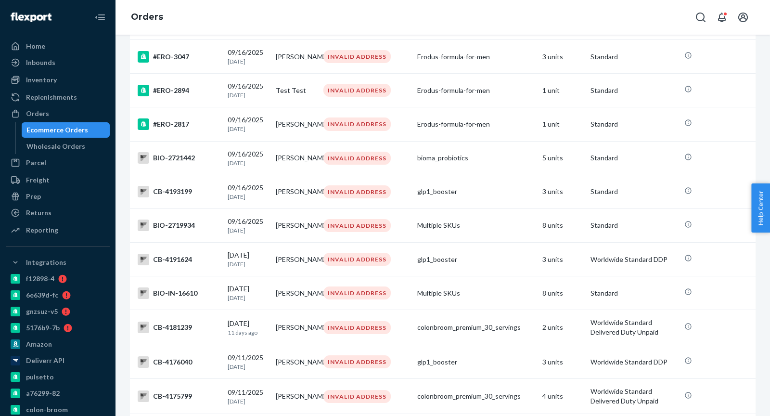
scroll to position [2859, 0]
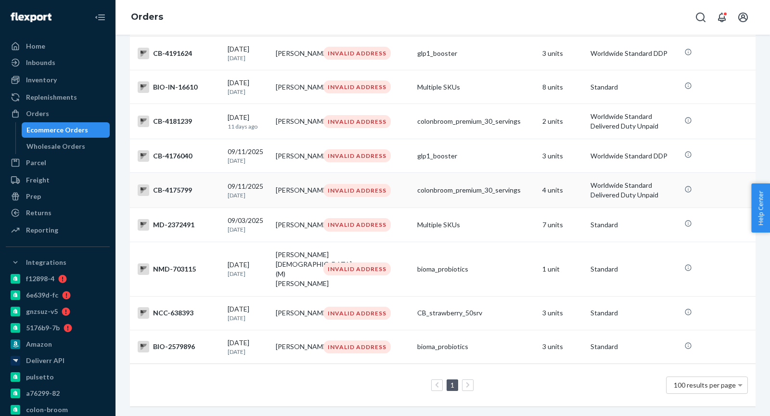
click at [183, 196] on div "CB-4175799" at bounding box center [179, 190] width 82 height 12
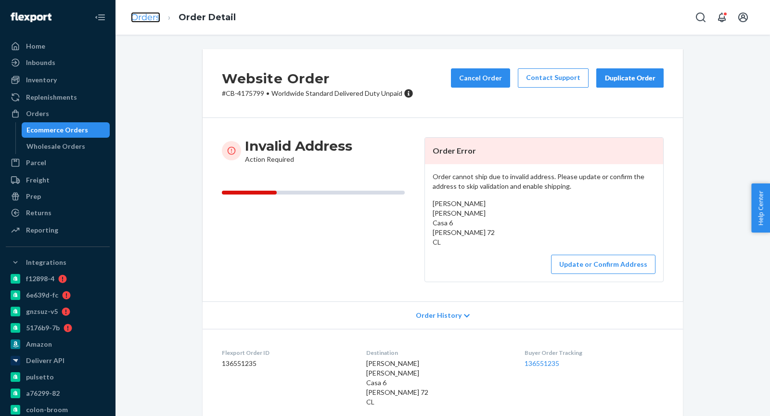
click at [138, 15] on link "Orders" at bounding box center [145, 17] width 29 height 11
